Goal: Transaction & Acquisition: Purchase product/service

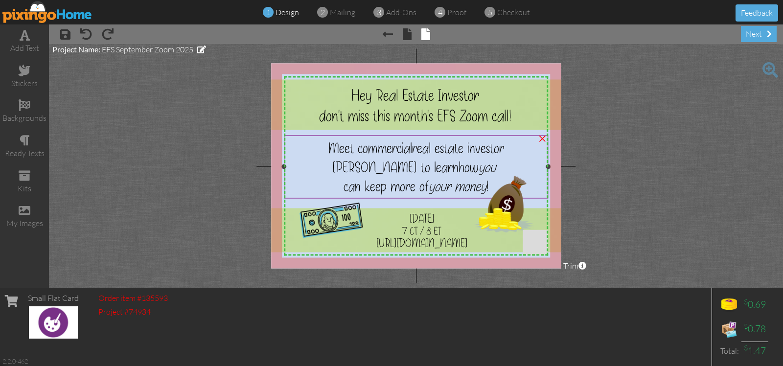
click at [389, 167] on span "[PERSON_NAME] to learn" at bounding box center [395, 167] width 126 height 19
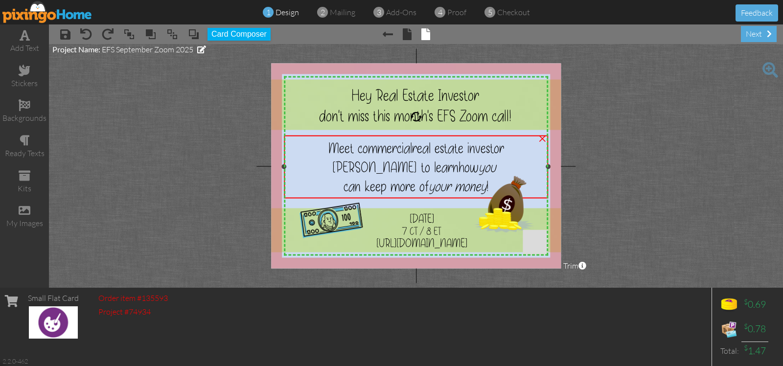
click at [389, 167] on span "[PERSON_NAME] to learn" at bounding box center [395, 167] width 126 height 19
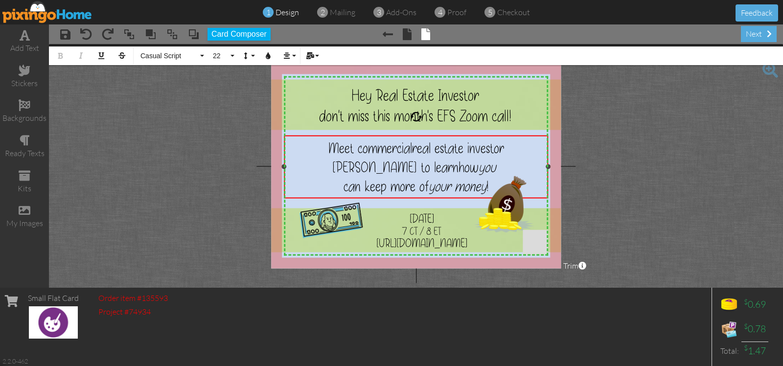
click at [387, 166] on span "[PERSON_NAME] to learn" at bounding box center [395, 167] width 126 height 19
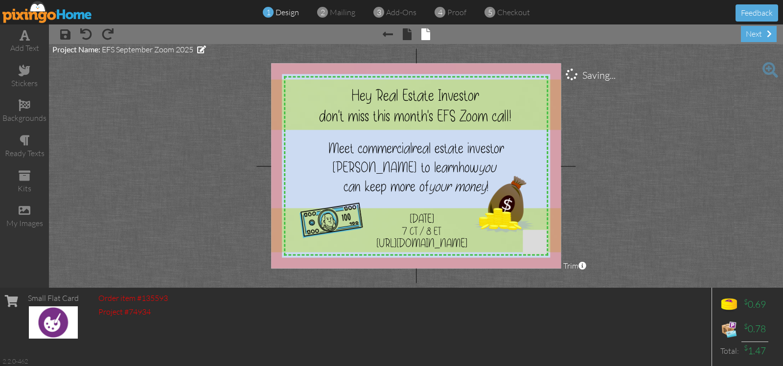
click at [679, 139] on project-studio-wrapper "X X X X X X X X X X X X X X X X X X X X X X X X X X X X X X X X X X X X X X X X…" at bounding box center [416, 166] width 734 height 244
click at [454, 96] on span "Hey Real Estate Investor" at bounding box center [415, 95] width 128 height 21
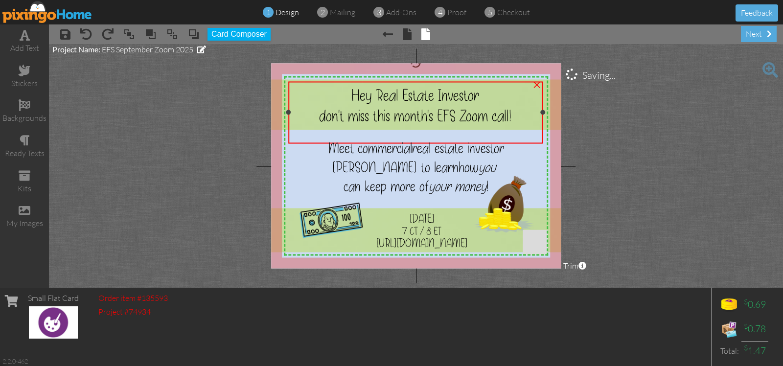
click at [454, 96] on span "Hey Real Estate Investor" at bounding box center [415, 95] width 128 height 21
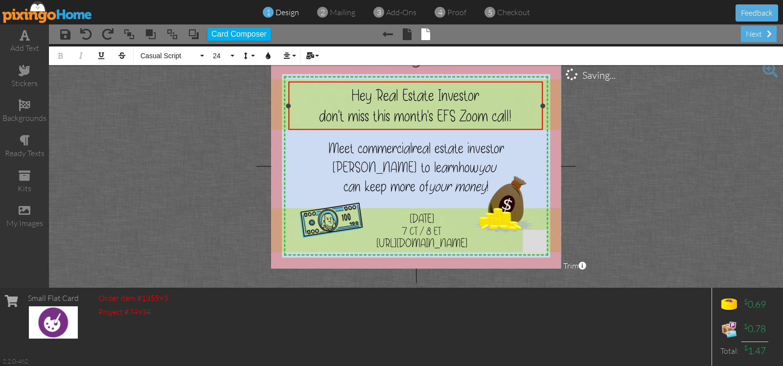
click at [478, 91] on span "Hey Real Estate Investor" at bounding box center [415, 95] width 128 height 21
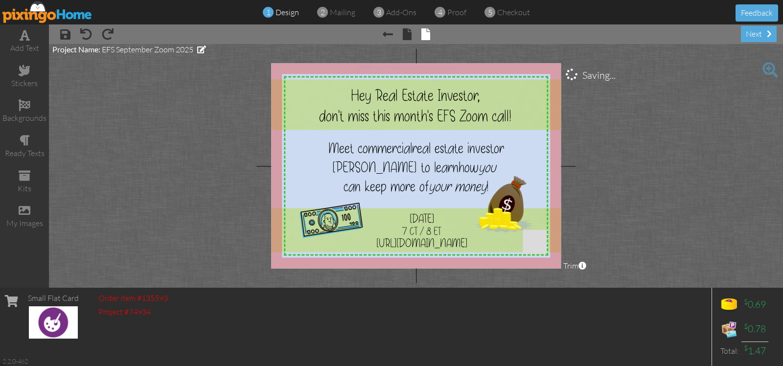
click at [106, 98] on project-studio-wrapper "X X X X X X X X X X X X X X X X X X X X X X X X X X X X X X X X X X X X X X X X…" at bounding box center [416, 166] width 734 height 244
click at [410, 37] on span at bounding box center [407, 34] width 9 height 12
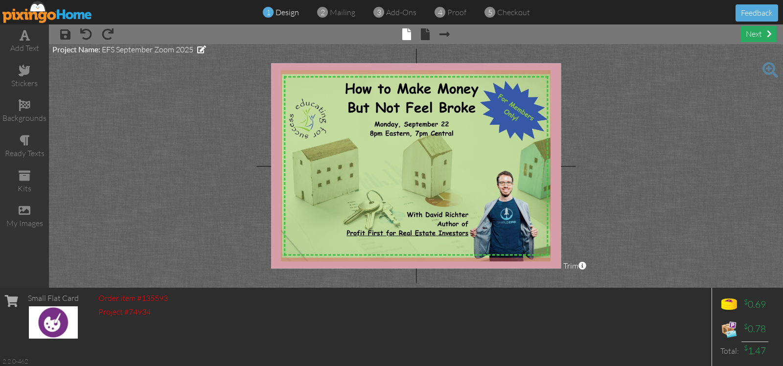
click at [752, 34] on div "next" at bounding box center [759, 34] width 36 height 16
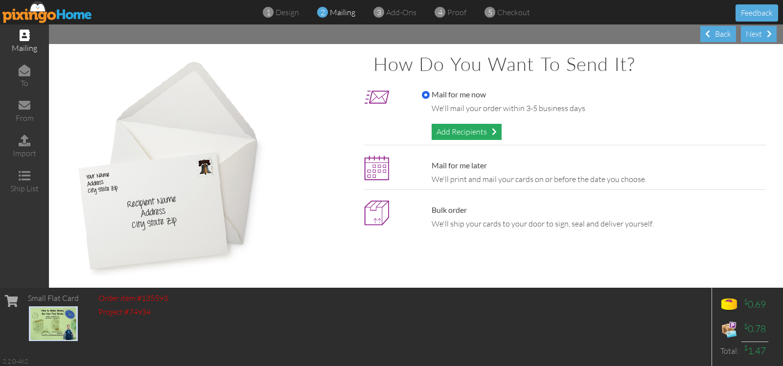
click at [454, 136] on div "Add Recipients" at bounding box center [467, 132] width 70 height 16
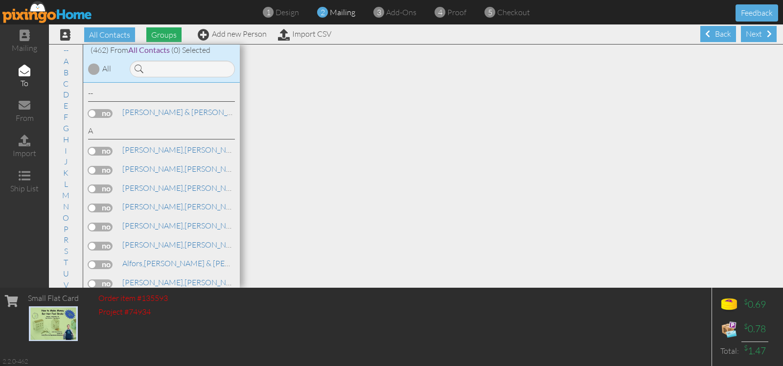
click at [160, 35] on span "Groups" at bounding box center [163, 34] width 35 height 15
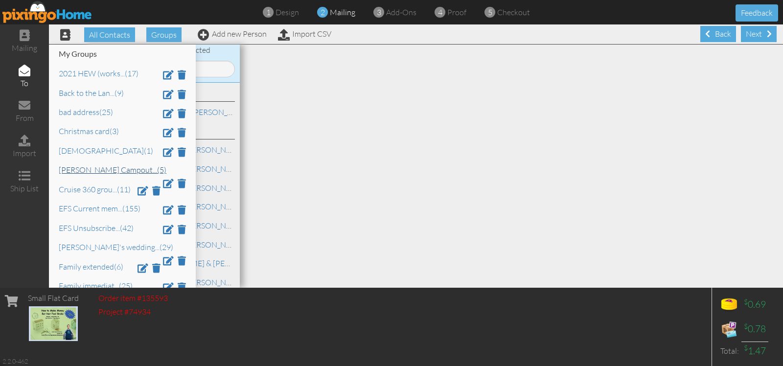
scroll to position [61, 0]
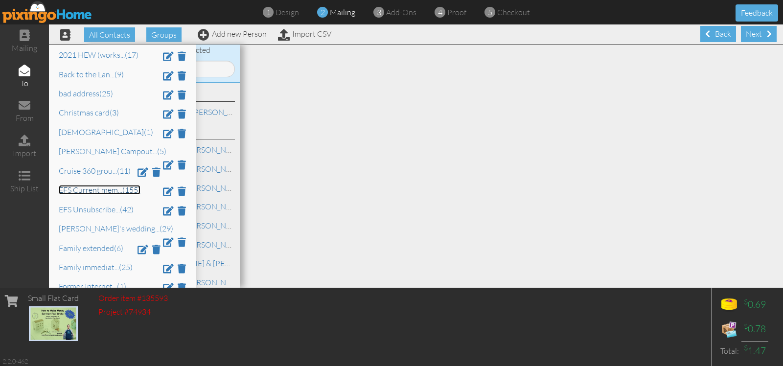
click at [108, 194] on link "EFS Current mem ... (155)" at bounding box center [100, 190] width 82 height 10
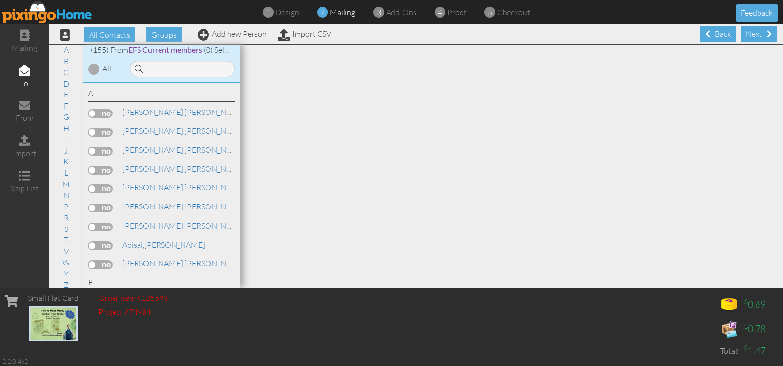
click at [93, 68] on div at bounding box center [94, 69] width 12 height 12
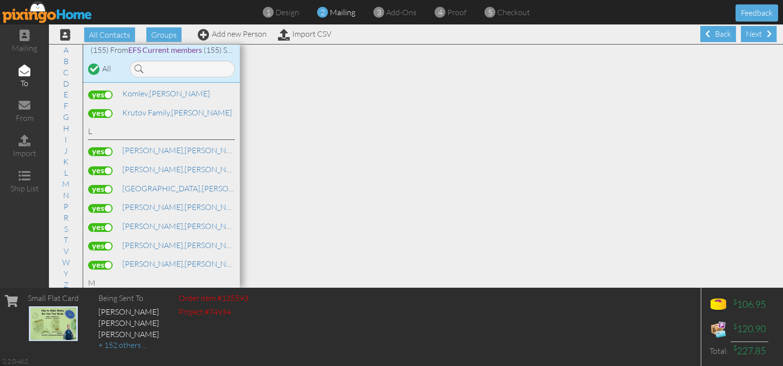
scroll to position [1896, 0]
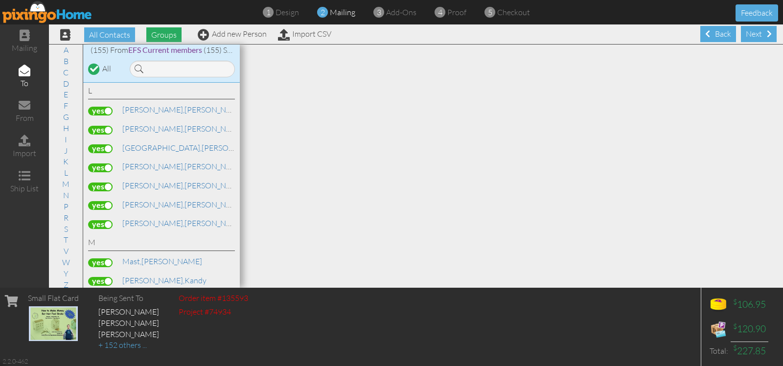
click at [152, 37] on span "Groups" at bounding box center [163, 34] width 35 height 15
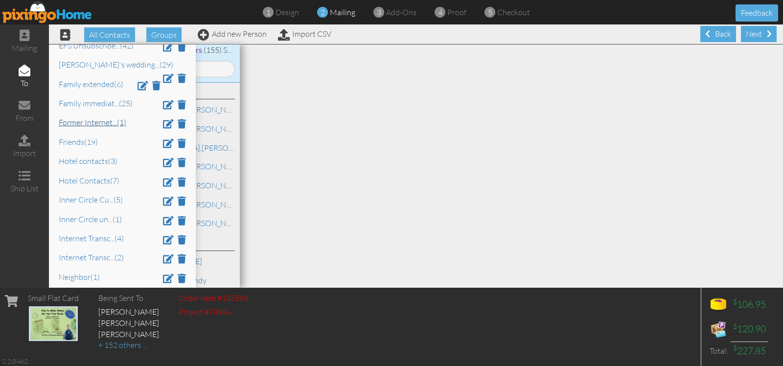
scroll to position [306, 0]
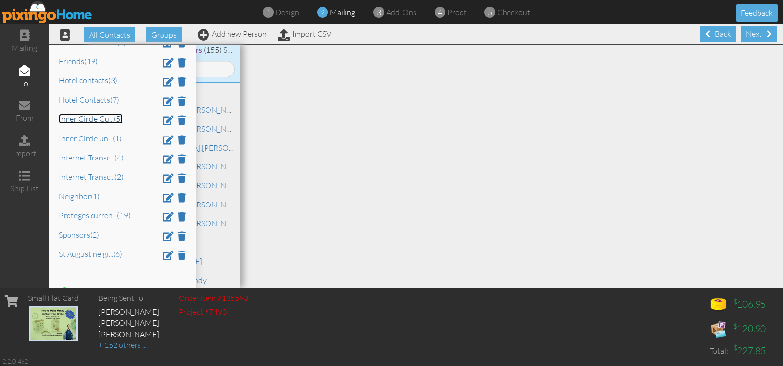
click at [92, 123] on link "Inner Circle Cu ... (5)" at bounding box center [91, 119] width 64 height 10
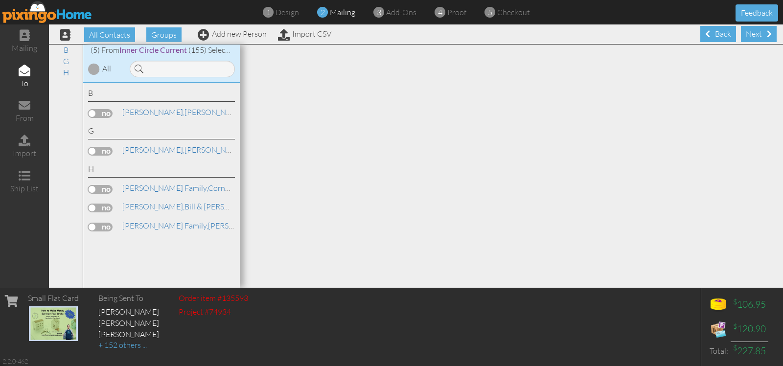
scroll to position [0, 0]
click at [96, 69] on div at bounding box center [94, 69] width 12 height 12
click at [170, 39] on span "Groups" at bounding box center [163, 34] width 35 height 15
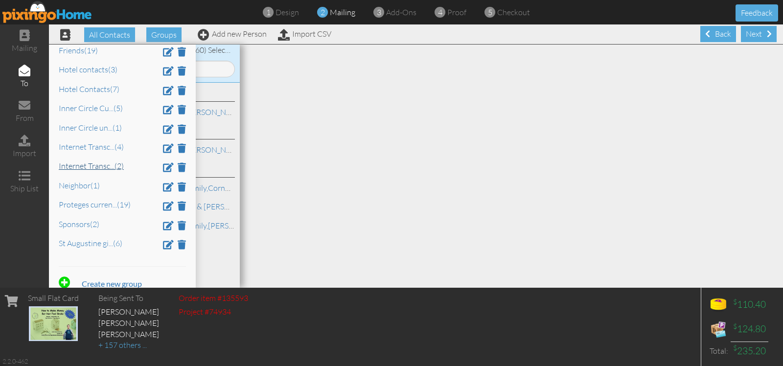
scroll to position [334, 0]
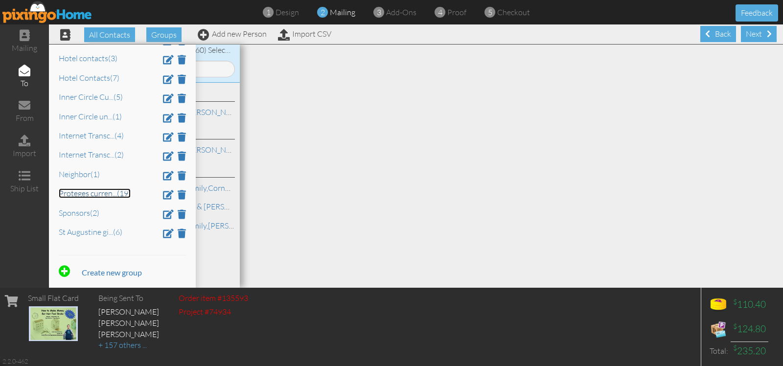
click at [111, 194] on link "Proteges curren ... (19)" at bounding box center [95, 193] width 72 height 10
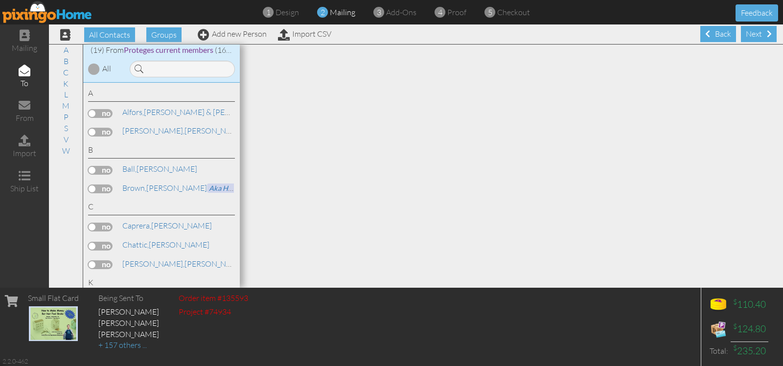
click at [94, 69] on div at bounding box center [94, 69] width 12 height 12
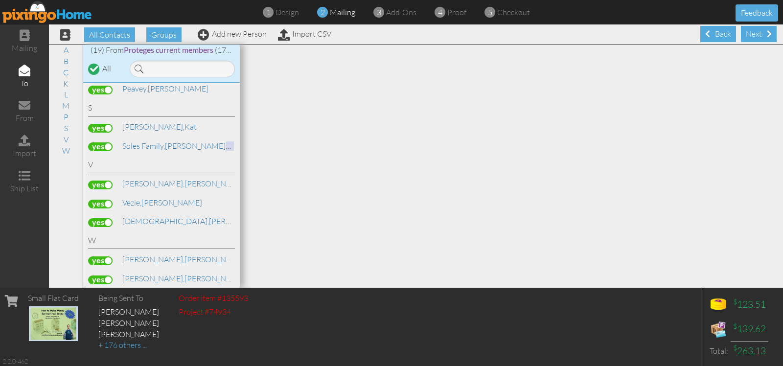
scroll to position [0, 0]
click at [745, 35] on div "Next" at bounding box center [759, 33] width 36 height 16
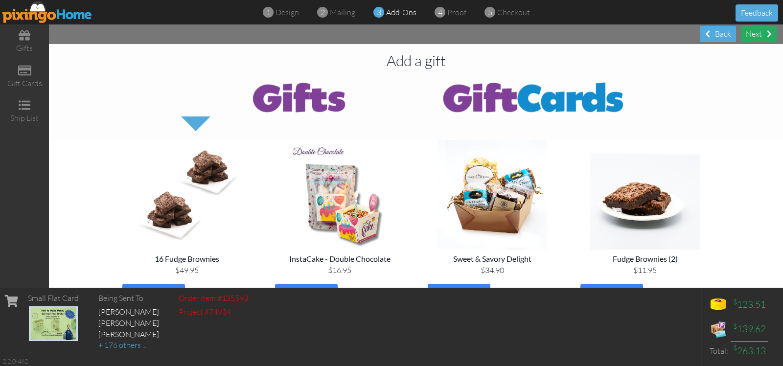
click at [753, 33] on div "Next" at bounding box center [759, 34] width 36 height 16
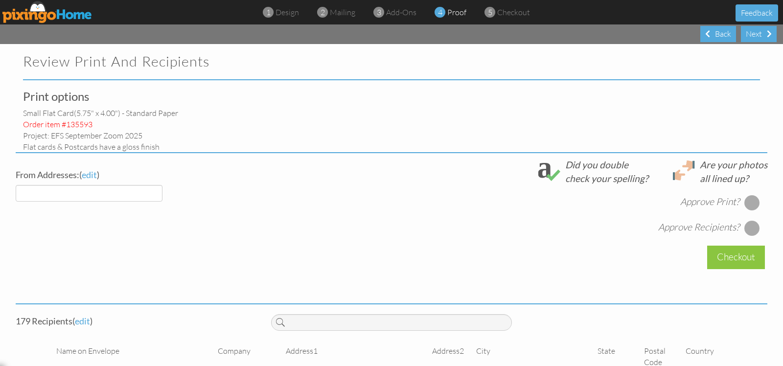
select select "object:6258"
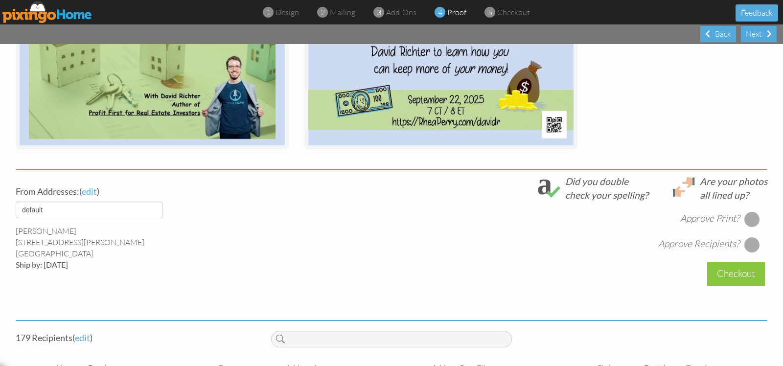
scroll to position [245, 0]
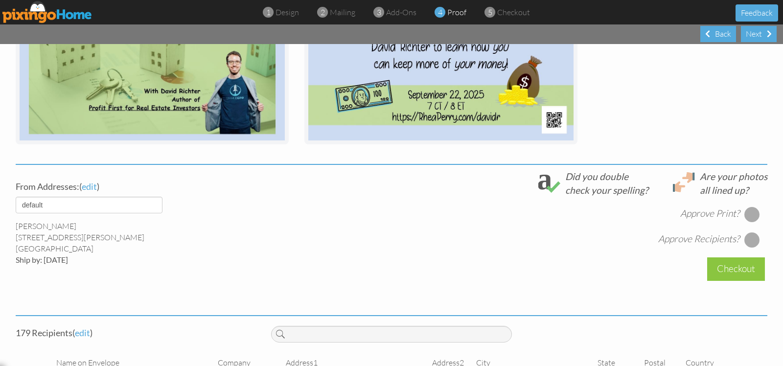
click at [747, 216] on div at bounding box center [752, 214] width 16 height 16
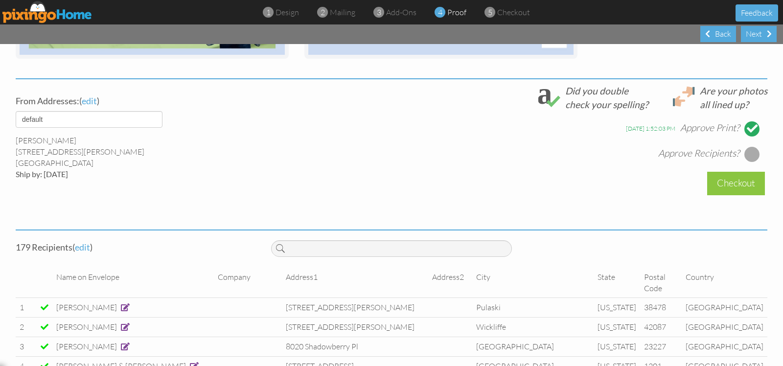
scroll to position [367, 0]
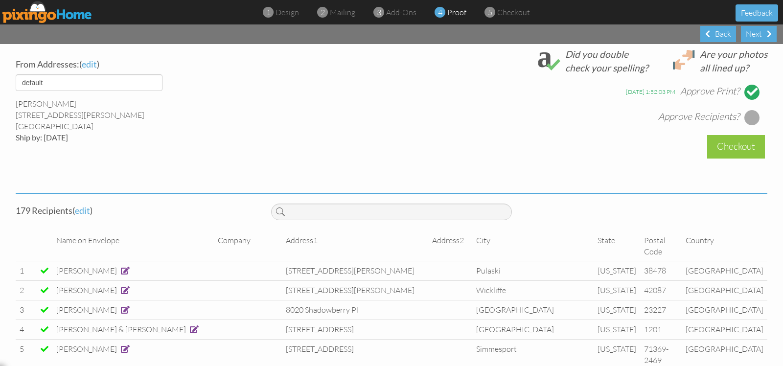
click at [747, 114] on div at bounding box center [752, 118] width 16 height 16
click at [736, 144] on div "Checkout" at bounding box center [736, 146] width 58 height 23
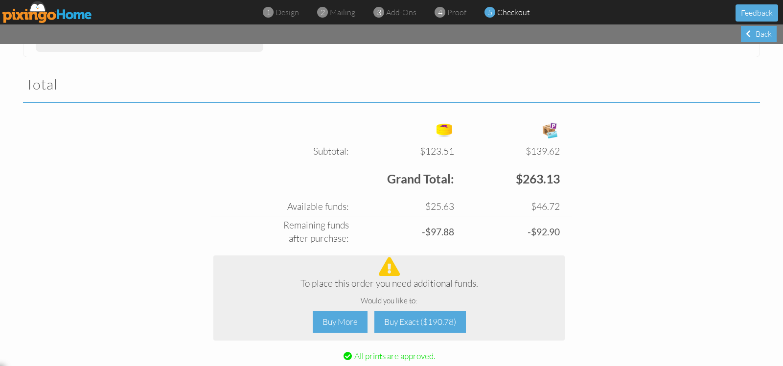
scroll to position [306, 0]
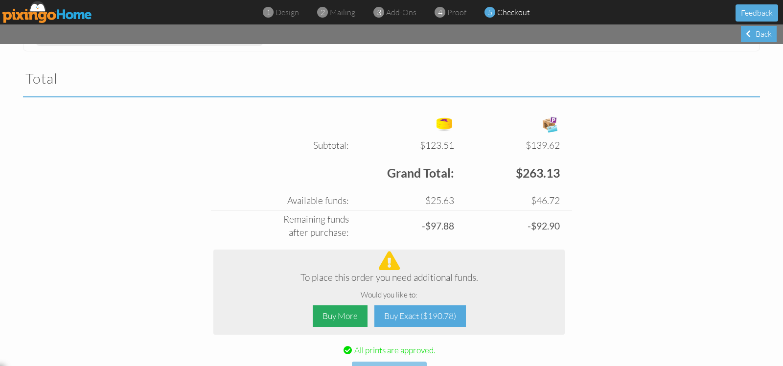
click at [339, 315] on div "Buy More" at bounding box center [340, 316] width 55 height 22
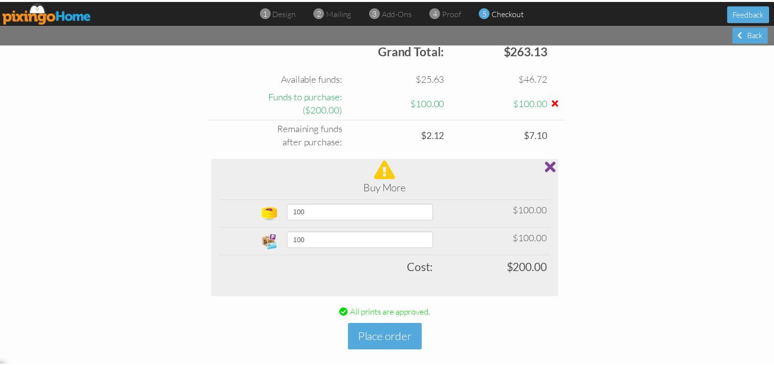
scroll to position [441, 0]
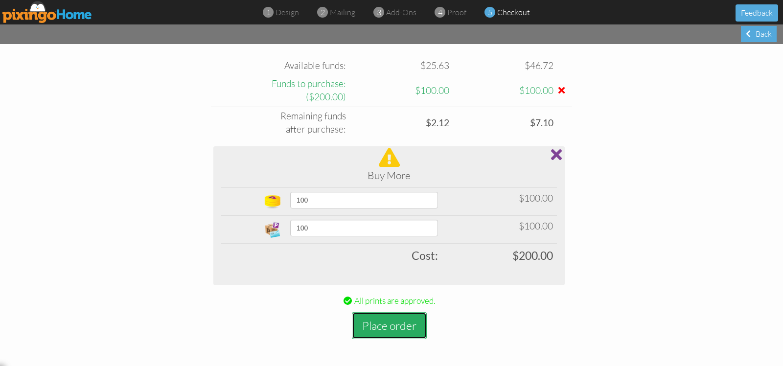
click at [388, 327] on button "Place order" at bounding box center [389, 325] width 75 height 27
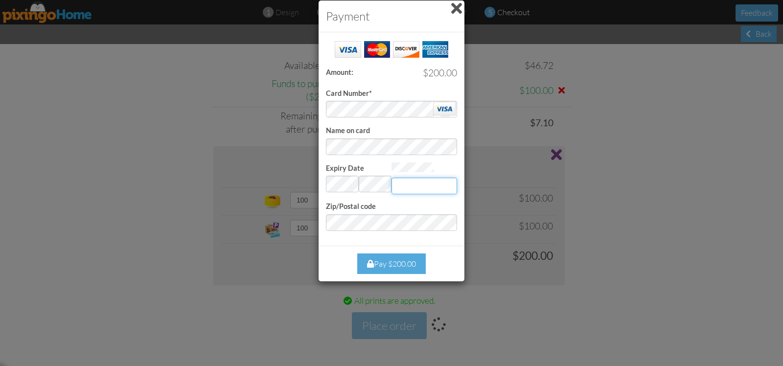
click at [404, 183] on input "Expiry Date" at bounding box center [424, 186] width 66 height 17
type input "069"
click at [394, 268] on div "Pay $200.00" at bounding box center [391, 263] width 69 height 21
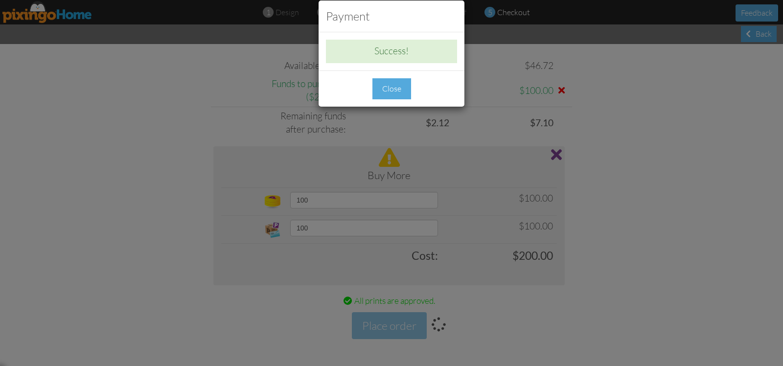
click at [390, 89] on div "Close" at bounding box center [391, 88] width 39 height 21
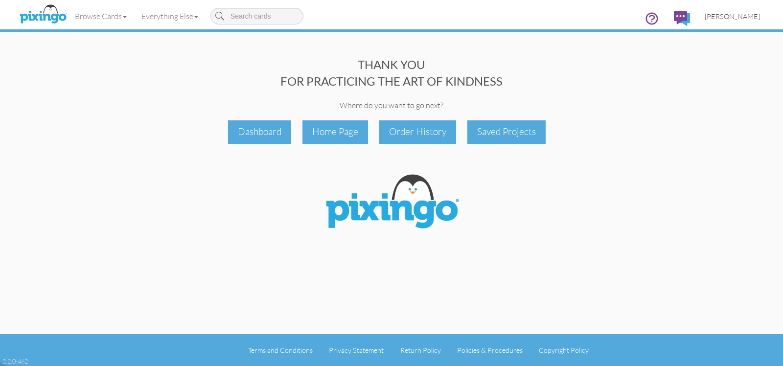
click at [737, 20] on span "[PERSON_NAME]" at bounding box center [732, 16] width 55 height 8
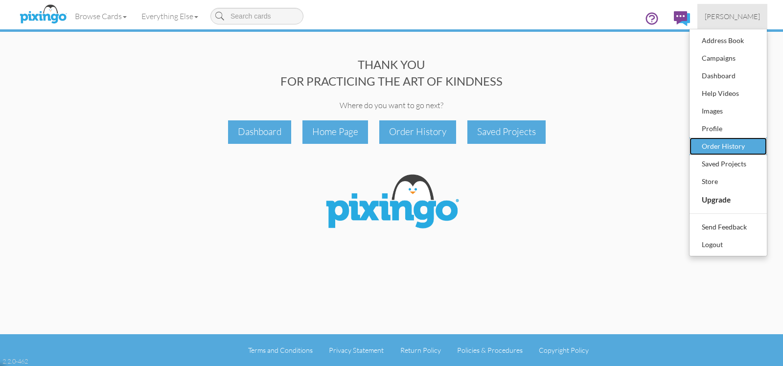
click at [740, 143] on div "Order History" at bounding box center [728, 146] width 58 height 15
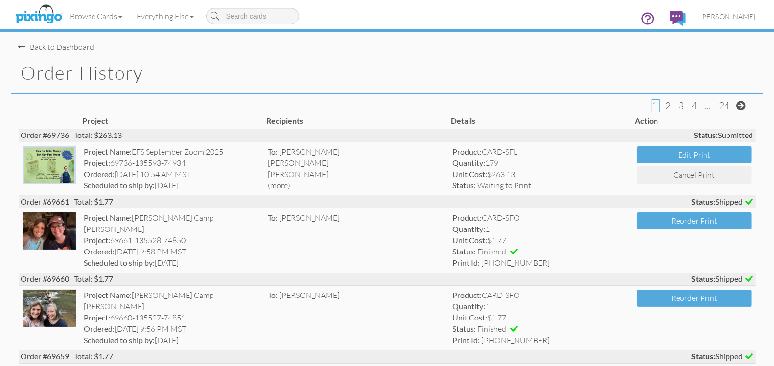
click at [81, 49] on div "Back to Dashboard" at bounding box center [57, 47] width 76 height 11
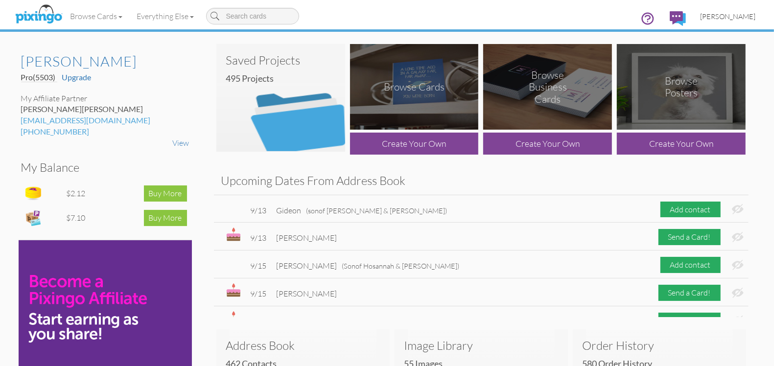
click at [745, 16] on span "[PERSON_NAME]" at bounding box center [727, 16] width 55 height 8
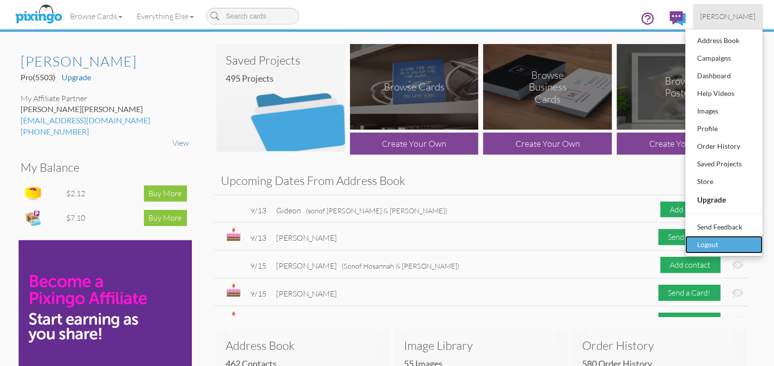
click at [704, 243] on div "Logout" at bounding box center [724, 244] width 58 height 15
